Goal: Task Accomplishment & Management: Manage account settings

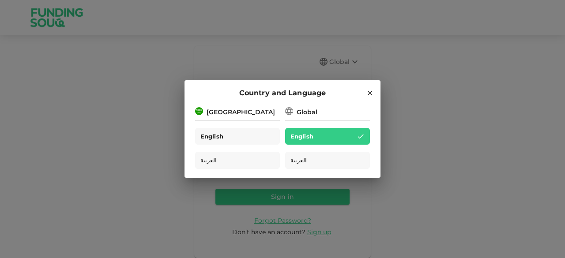
click at [248, 130] on div "English" at bounding box center [237, 136] width 85 height 17
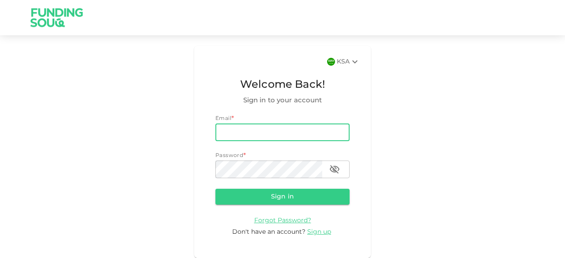
paste input "[EMAIL_ADDRESS][DOMAIN_NAME]"
type input "[EMAIL_ADDRESS][DOMAIN_NAME]"
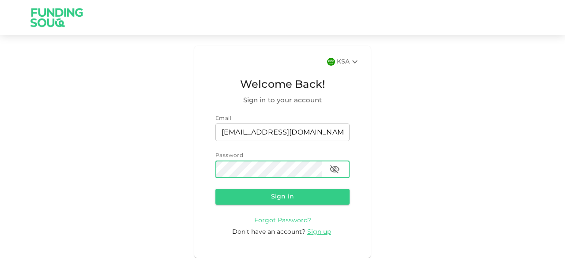
click at [215, 189] on button "Sign in" at bounding box center [282, 197] width 134 height 16
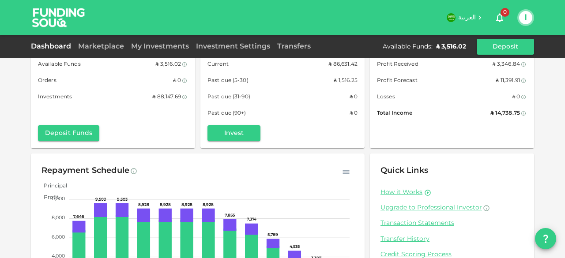
scroll to position [44, 0]
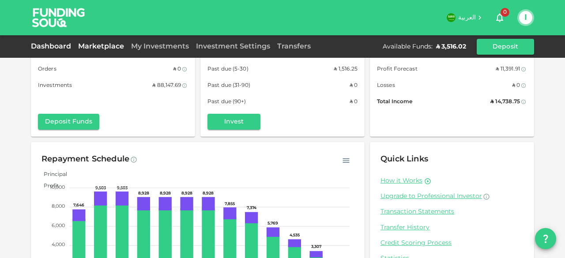
click at [116, 49] on link "Marketplace" at bounding box center [101, 46] width 53 height 7
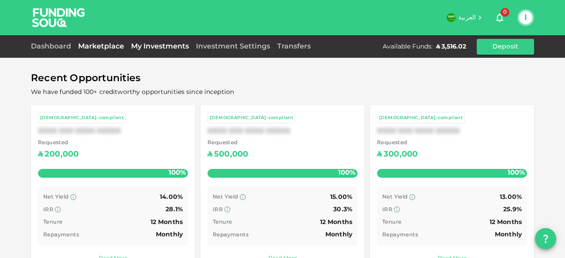
click at [165, 47] on link "My Investments" at bounding box center [159, 46] width 65 height 7
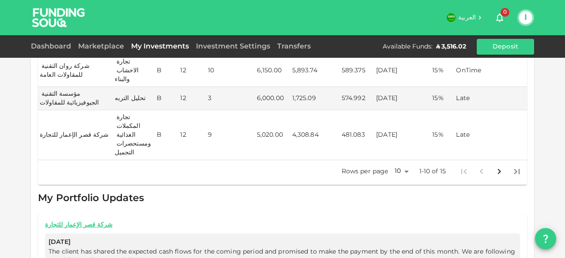
scroll to position [441, 0]
